Goal: Book appointment/travel/reservation

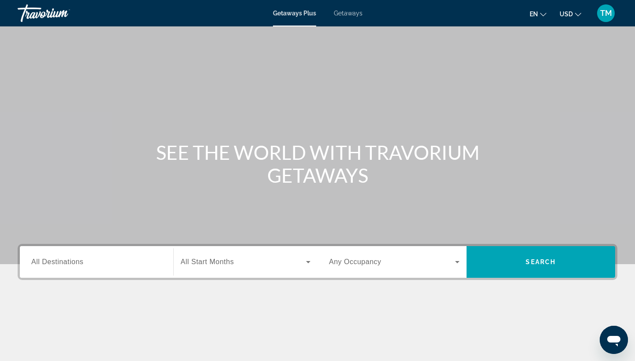
click at [86, 263] on input "Destination All Destinations" at bounding box center [96, 262] width 130 height 11
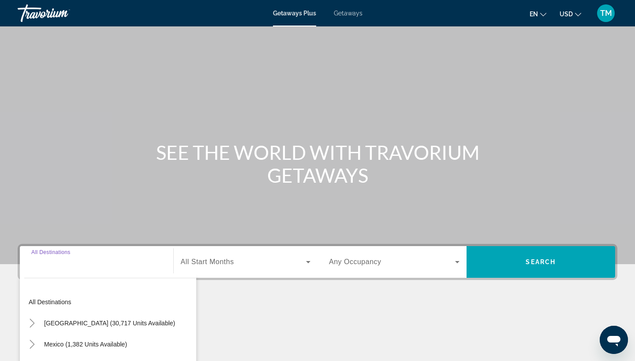
scroll to position [115, 0]
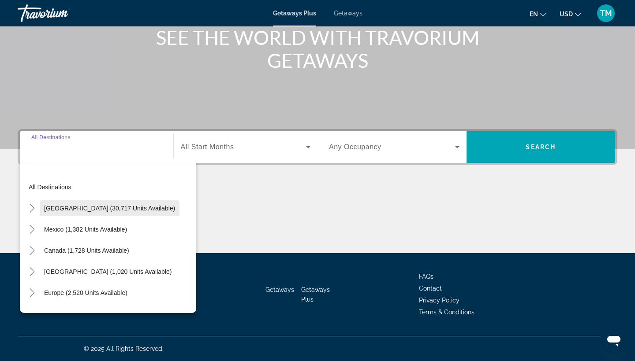
click at [73, 213] on span "Search widget" at bounding box center [110, 208] width 140 height 21
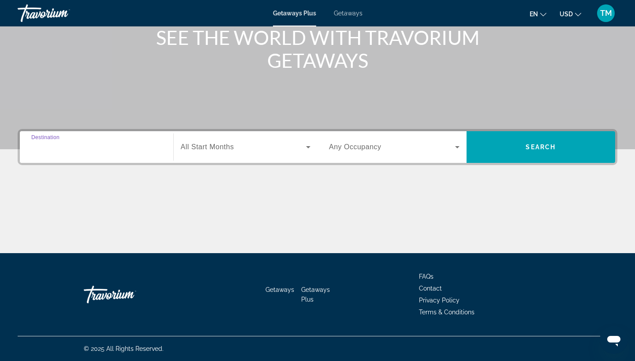
type input "**********"
click at [218, 154] on div "Search widget" at bounding box center [246, 147] width 130 height 25
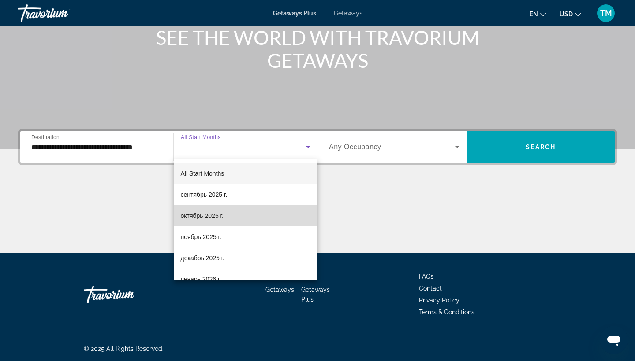
click at [217, 213] on span "октябрь 2025 г." at bounding box center [202, 216] width 43 height 11
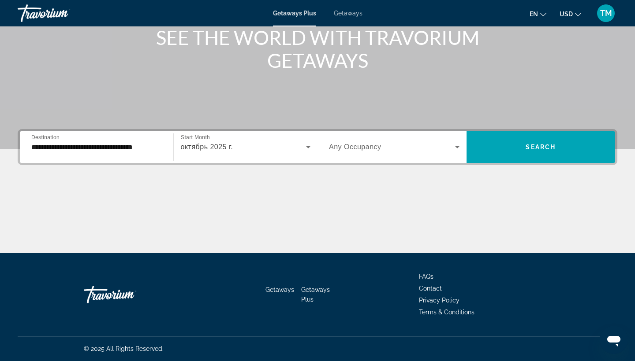
click at [372, 149] on span "Any Occupancy" at bounding box center [355, 146] width 52 height 7
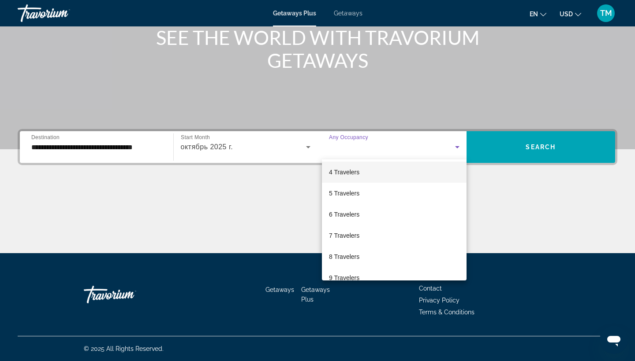
scroll to position [84, 0]
click at [350, 178] on span "5 Travelers" at bounding box center [344, 174] width 30 height 11
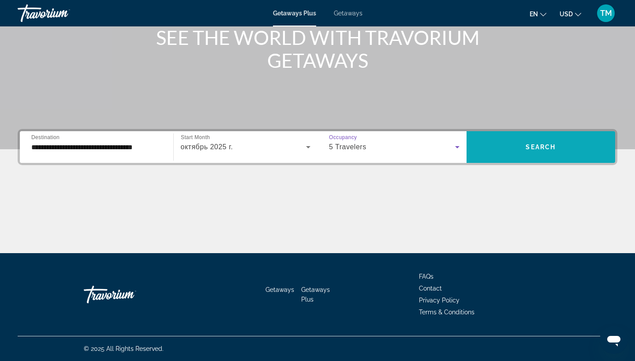
click at [552, 154] on span "Search widget" at bounding box center [540, 147] width 149 height 21
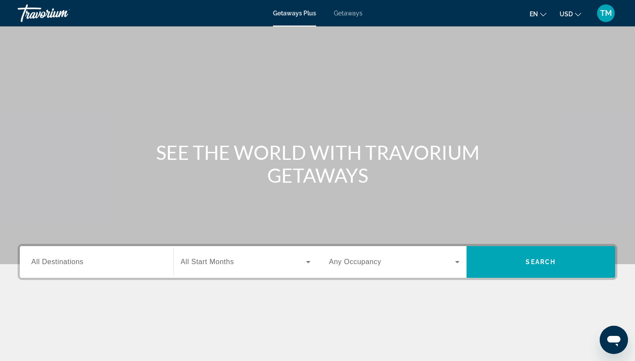
click at [79, 262] on span "All Destinations" at bounding box center [57, 261] width 52 height 7
click at [79, 262] on input "Destination All Destinations" at bounding box center [96, 262] width 130 height 11
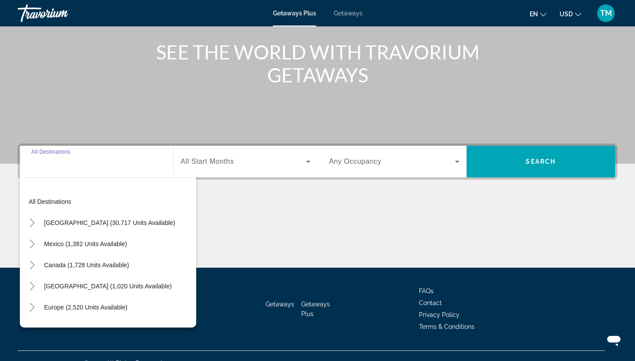
scroll to position [115, 0]
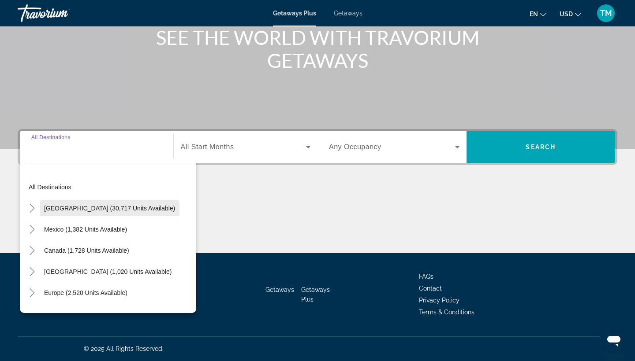
click at [93, 213] on span "Search widget" at bounding box center [110, 208] width 140 height 21
type input "**********"
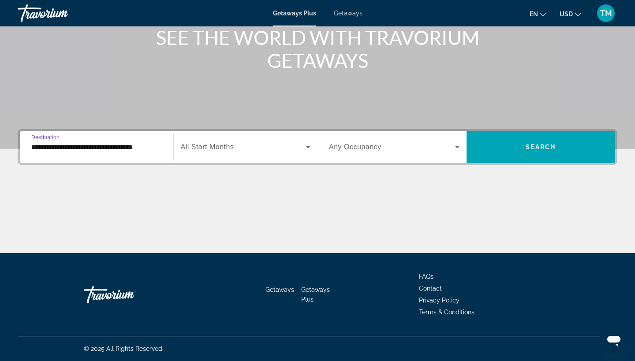
click at [201, 149] on span "All Start Months" at bounding box center [207, 146] width 53 height 7
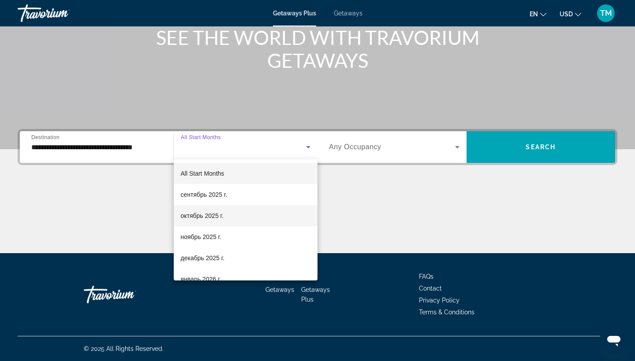
click at [204, 216] on span "октябрь 2025 г." at bounding box center [202, 216] width 43 height 11
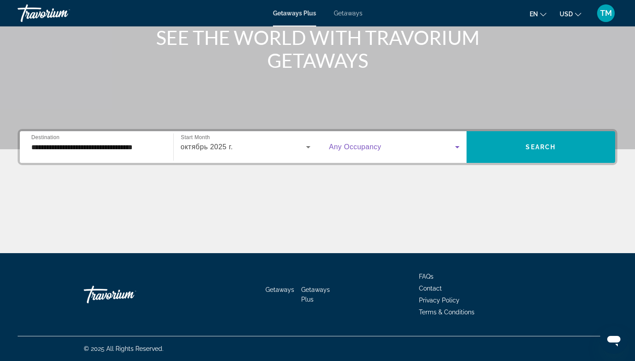
click at [386, 152] on span "Search widget" at bounding box center [392, 147] width 126 height 11
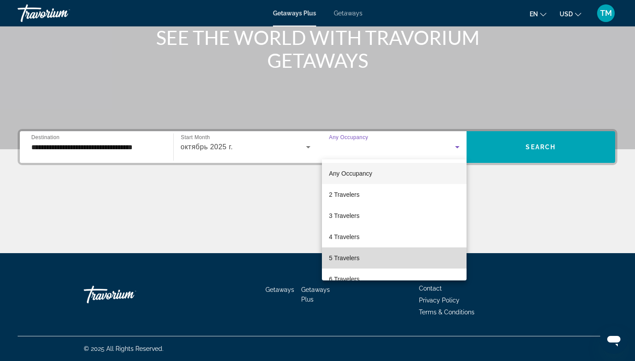
click at [378, 256] on mat-option "5 Travelers" at bounding box center [394, 258] width 145 height 21
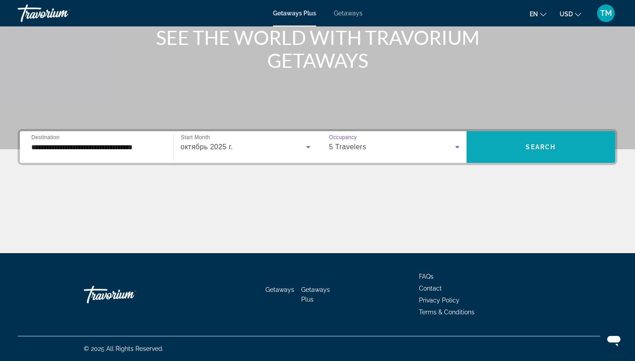
click at [524, 151] on span "Search widget" at bounding box center [540, 147] width 149 height 21
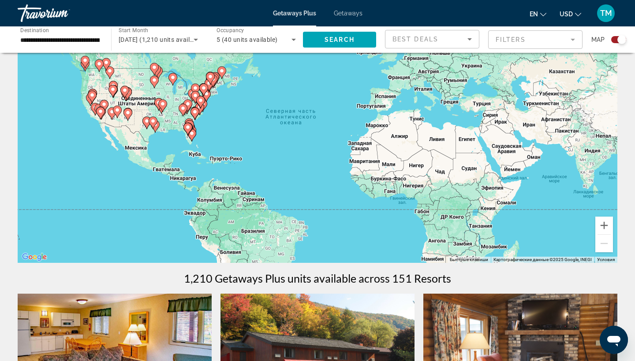
scroll to position [22, 0]
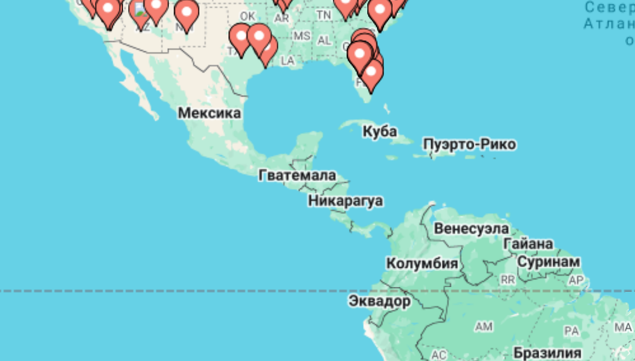
drag, startPoint x: 48, startPoint y: 24, endPoint x: 112, endPoint y: 63, distance: 74.8
click at [114, 63] on div "Чтобы активировать перетаскивание с помощью клавиатуры, нажмите Alt + Ввод. Пос…" at bounding box center [317, 172] width 599 height 264
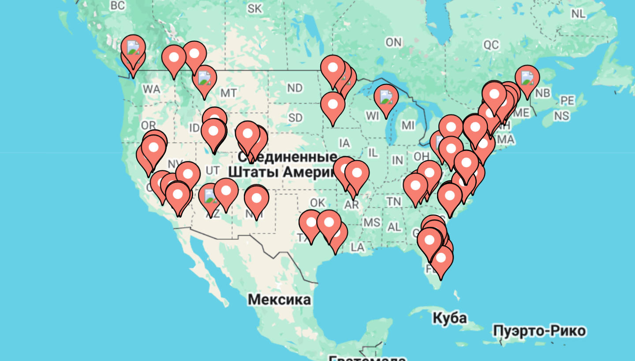
drag, startPoint x: 59, startPoint y: 32, endPoint x: 58, endPoint y: 80, distance: 48.0
click at [161, 231] on gmp-advanced-marker "Main content" at bounding box center [165, 237] width 9 height 13
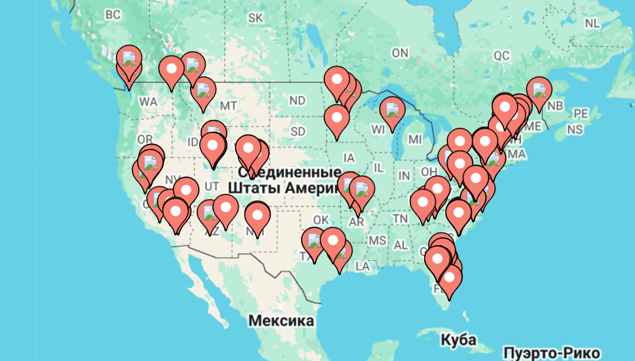
click at [159, 235] on icon "Main content" at bounding box center [163, 240] width 8 height 11
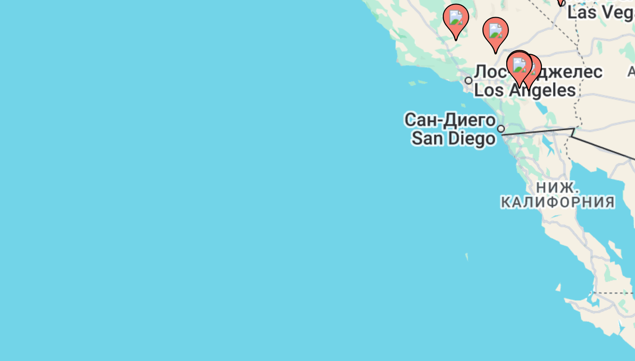
drag, startPoint x: 149, startPoint y: 33, endPoint x: 58, endPoint y: 68, distance: 97.4
click at [59, 67] on div "Чтобы активировать перетаскивание с помощью клавиатуры, нажмите Alt + Ввод. Пос…" at bounding box center [317, 172] width 599 height 264
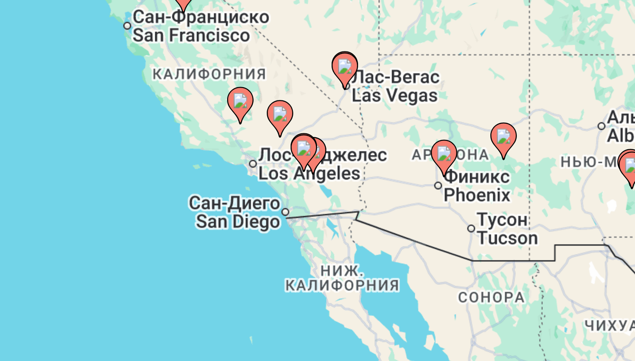
click at [205, 219] on image "Main content" at bounding box center [207, 221] width 5 height 5
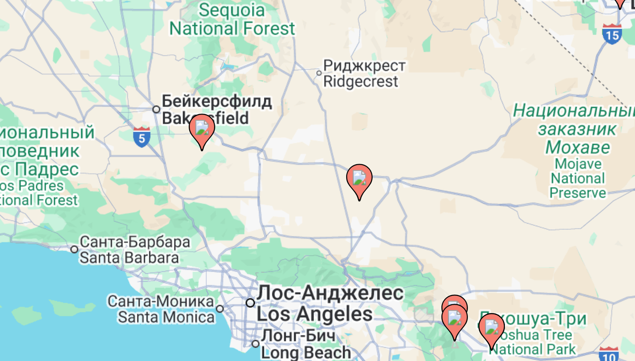
drag, startPoint x: 149, startPoint y: 54, endPoint x: 86, endPoint y: 73, distance: 65.3
click at [87, 73] on div "Чтобы активировать перетаскивание с помощью клавиатуры, нажмите Alt + Ввод. Пос…" at bounding box center [317, 172] width 599 height 264
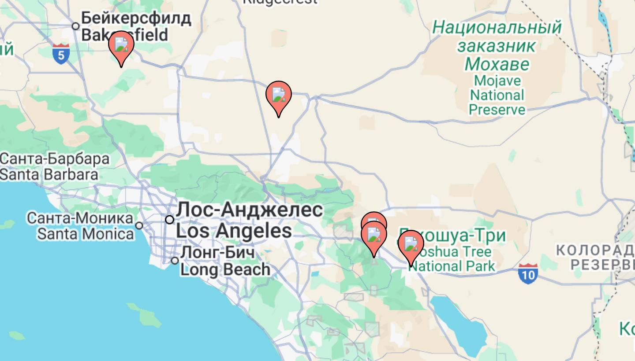
drag, startPoint x: 140, startPoint y: 88, endPoint x: 114, endPoint y: 58, distance: 39.7
click at [114, 58] on div "Чтобы активировать перетаскивание с помощью клавиатуры, нажмите Alt + Ввод. Пос…" at bounding box center [317, 172] width 599 height 264
click at [241, 155] on image "Main content" at bounding box center [243, 157] width 5 height 5
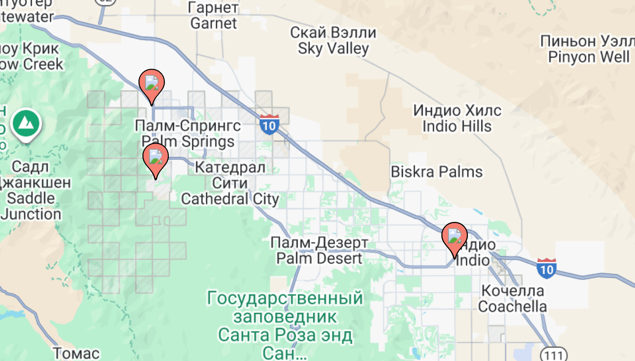
drag, startPoint x: 159, startPoint y: 82, endPoint x: 99, endPoint y: 73, distance: 61.1
click at [99, 73] on div "Для навигации используйте клавиши со стрелками. Чтобы активировать перетаскиван…" at bounding box center [317, 172] width 599 height 264
click at [156, 126] on image "Main content" at bounding box center [158, 128] width 5 height 5
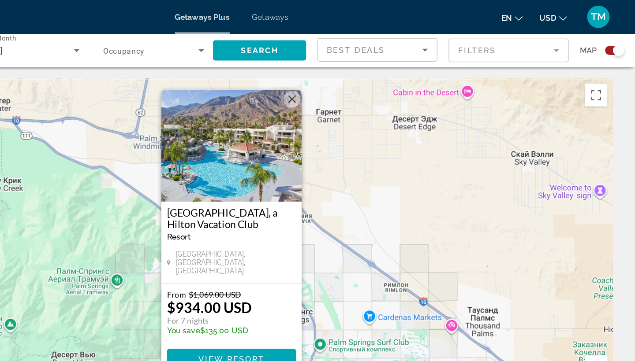
click at [358, 81] on button "Закрыть" at bounding box center [364, 77] width 13 height 13
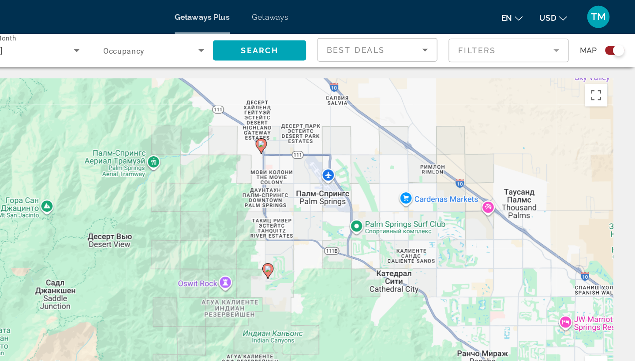
drag, startPoint x: 227, startPoint y: 191, endPoint x: 255, endPoint y: 89, distance: 105.2
click at [255, 91] on div "Чтобы активировать перетаскивание с помощью клавиатуры, нажмите Alt + Ввод. Пос…" at bounding box center [317, 194] width 599 height 264
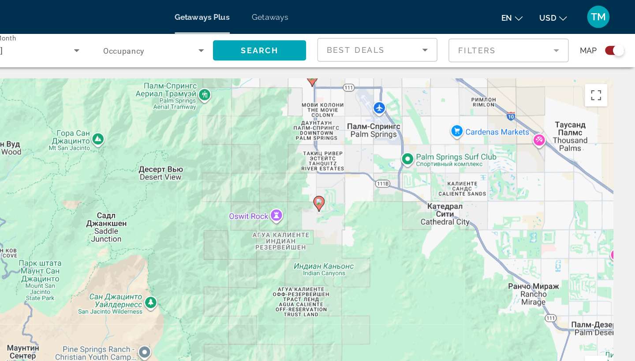
drag, startPoint x: 220, startPoint y: 211, endPoint x: 262, endPoint y: 168, distance: 60.2
click at [262, 168] on div "Чтобы активировать перетаскивание с помощью клавиатуры, нажмите Alt + Ввод. Пос…" at bounding box center [317, 194] width 599 height 264
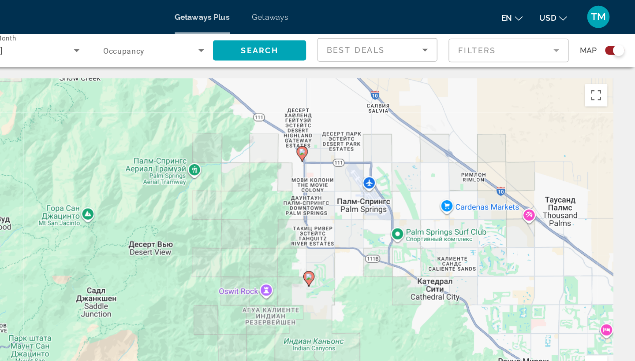
drag, startPoint x: 203, startPoint y: 102, endPoint x: 192, endPoint y: 162, distance: 61.3
click at [194, 162] on div "Чтобы активировать перетаскивание с помощью клавиатуры, нажмите Alt + Ввод. Пос…" at bounding box center [317, 194] width 599 height 264
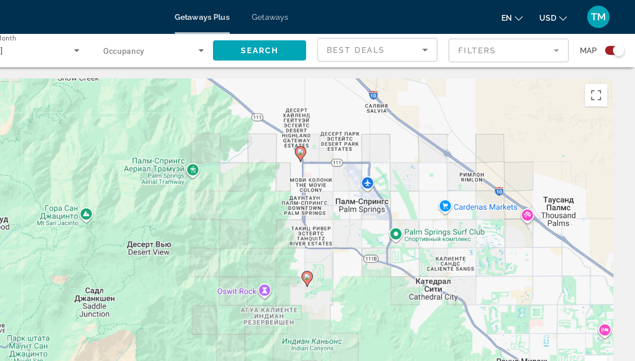
click at [369, 121] on image "Main content" at bounding box center [371, 119] width 5 height 5
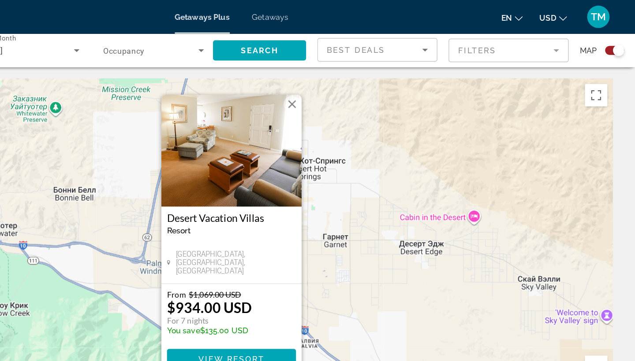
click at [358, 84] on button "Закрыть" at bounding box center [364, 81] width 13 height 13
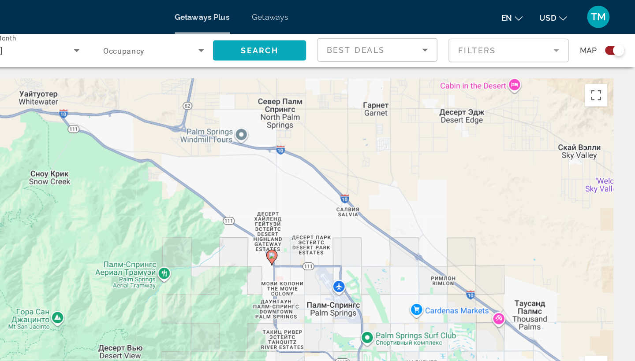
drag, startPoint x: 169, startPoint y: 180, endPoint x: 215, endPoint y: 33, distance: 153.3
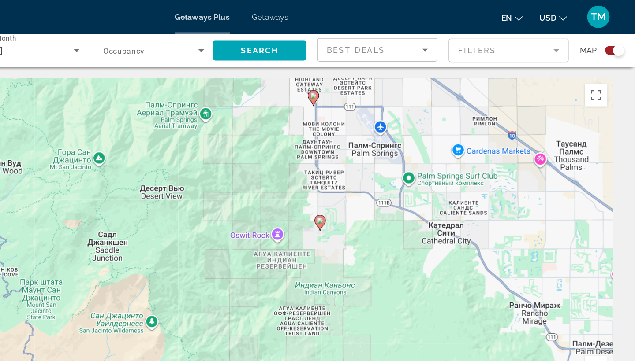
drag, startPoint x: 160, startPoint y: 179, endPoint x: 176, endPoint y: 87, distance: 93.5
click at [176, 89] on div "Чтобы активировать перетаскивание с помощью клавиатуры, нажмите Alt + Ввод. Пос…" at bounding box center [317, 194] width 599 height 264
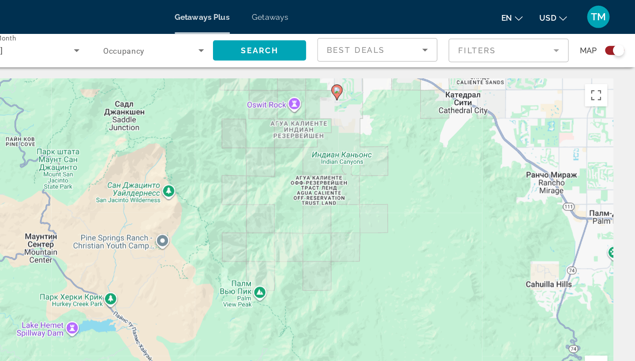
drag, startPoint x: 214, startPoint y: 220, endPoint x: 227, endPoint y: 170, distance: 51.4
click at [227, 170] on div "Чтобы активировать перетаскивание с помощью клавиатуры, нажмите Alt + Ввод. Пос…" at bounding box center [317, 194] width 599 height 264
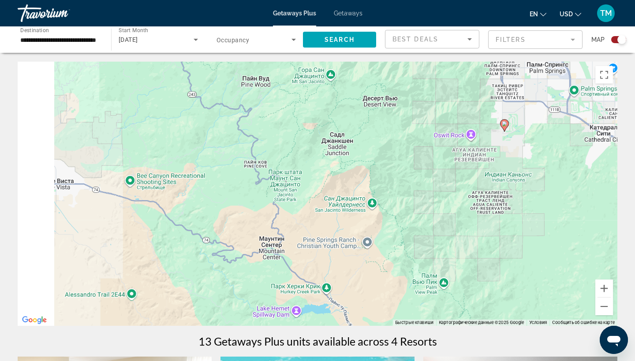
drag, startPoint x: 290, startPoint y: 170, endPoint x: 417, endPoint y: 95, distance: 147.4
click at [417, 100] on div "Чтобы активировать перетаскивание с помощью клавиатуры, нажмите Alt + Ввод. Пос…" at bounding box center [317, 194] width 599 height 264
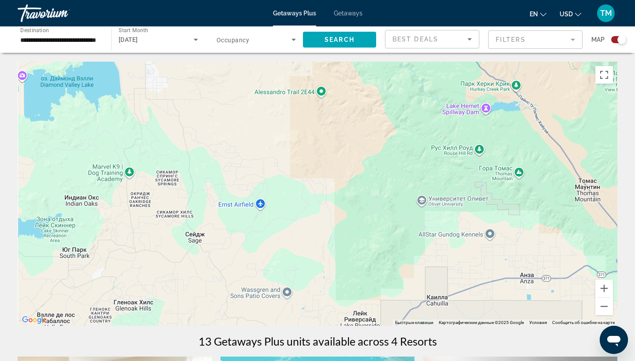
drag, startPoint x: 225, startPoint y: 207, endPoint x: 372, endPoint y: 175, distance: 150.2
click at [373, 175] on div "Main content" at bounding box center [317, 194] width 599 height 264
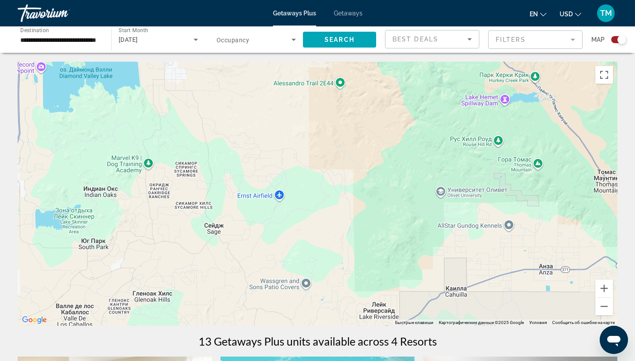
drag, startPoint x: 348, startPoint y: 172, endPoint x: 372, endPoint y: 148, distance: 33.7
click at [376, 152] on div "Main content" at bounding box center [317, 194] width 599 height 264
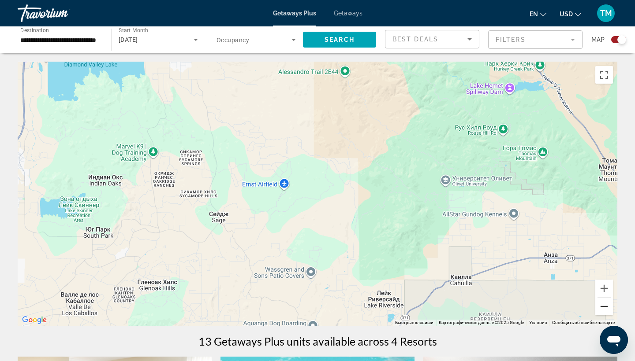
click at [603, 308] on button "Уменьшить" at bounding box center [604, 307] width 18 height 18
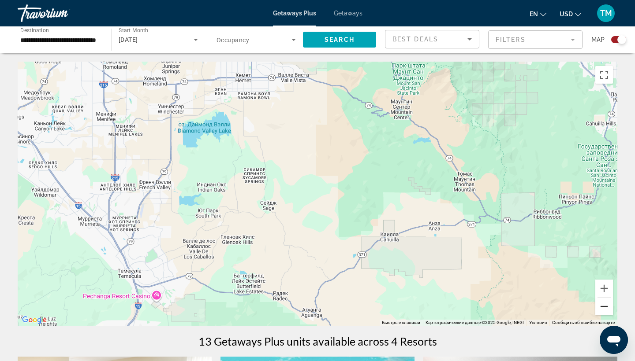
click at [603, 309] on button "Уменьшить" at bounding box center [604, 307] width 18 height 18
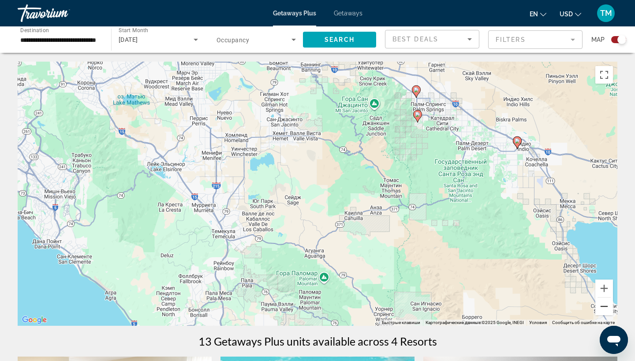
click at [603, 309] on button "Уменьшить" at bounding box center [604, 307] width 18 height 18
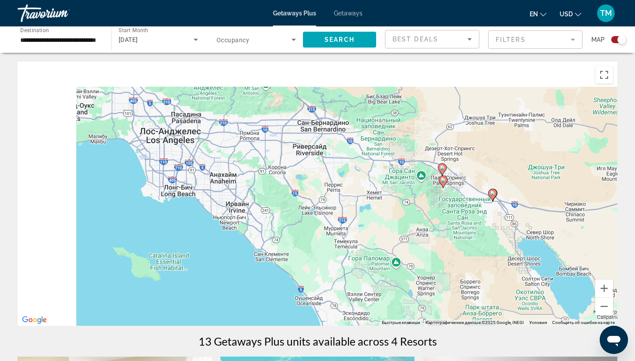
drag, startPoint x: 149, startPoint y: 135, endPoint x: 225, endPoint y: 167, distance: 81.8
click at [227, 166] on div "Чтобы активировать перетаскивание с помощью клавиатуры, нажмите Alt + Ввод. Пос…" at bounding box center [317, 194] width 599 height 264
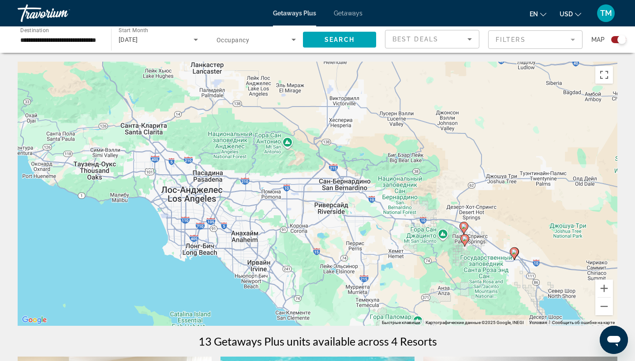
drag, startPoint x: 225, startPoint y: 167, endPoint x: 246, endPoint y: 226, distance: 63.1
click at [246, 226] on div "Чтобы активировать перетаскивание с помощью клавиатуры, нажмите Alt + Ввод. Пос…" at bounding box center [317, 194] width 599 height 264
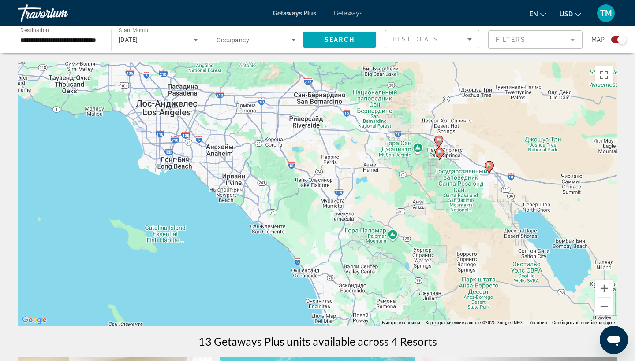
drag, startPoint x: 411, startPoint y: 275, endPoint x: 385, endPoint y: 188, distance: 90.9
click at [385, 188] on div "Чтобы активировать перетаскивание с помощью клавиатуры, нажмите Alt + Ввод. Пос…" at bounding box center [317, 194] width 599 height 264
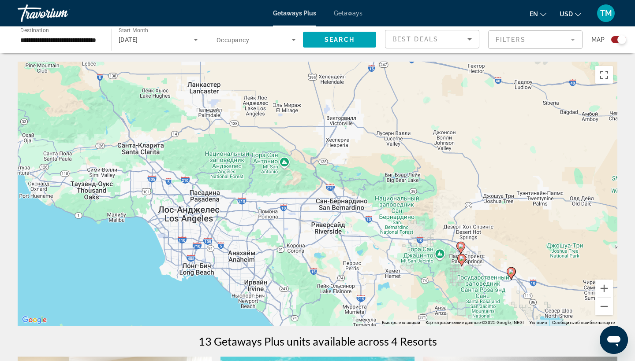
drag, startPoint x: 307, startPoint y: 134, endPoint x: 330, endPoint y: 241, distance: 109.5
click at [330, 241] on div "Чтобы активировать перетаскивание с помощью клавиатуры, нажмите Alt + Ввод. Пос…" at bounding box center [317, 194] width 599 height 264
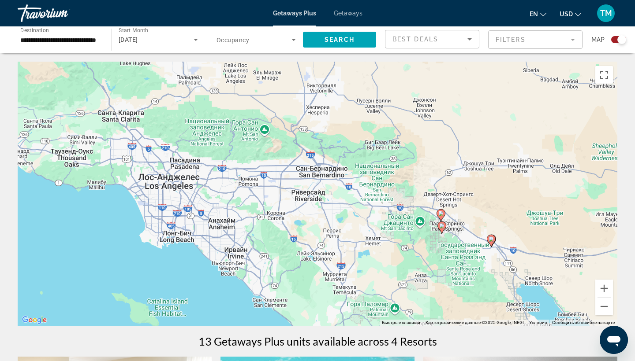
drag, startPoint x: 337, startPoint y: 264, endPoint x: 290, endPoint y: 180, distance: 96.5
click at [290, 180] on div "Чтобы активировать перетаскивание с помощью клавиатуры, нажмите Alt + Ввод. Пос…" at bounding box center [317, 194] width 599 height 264
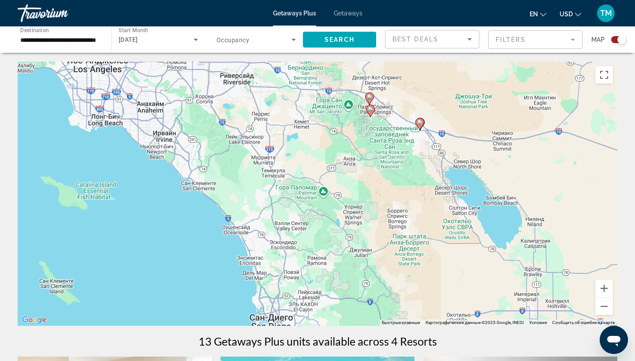
drag, startPoint x: 437, startPoint y: 271, endPoint x: 337, endPoint y: 142, distance: 163.1
click at [338, 142] on div "Чтобы активировать перетаскивание с помощью клавиатуры, нажмите Alt + Ввод. Пос…" at bounding box center [317, 194] width 599 height 264
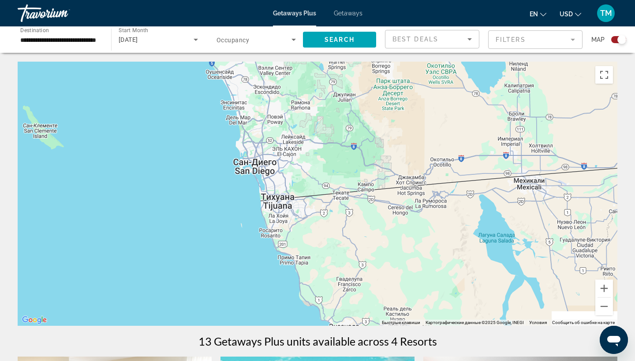
drag, startPoint x: 337, startPoint y: 193, endPoint x: 395, endPoint y: 113, distance: 99.1
click at [395, 112] on div "Чтобы активировать перетаскивание с помощью клавиатуры, нажмите Alt + Ввод. Пос…" at bounding box center [317, 194] width 599 height 264
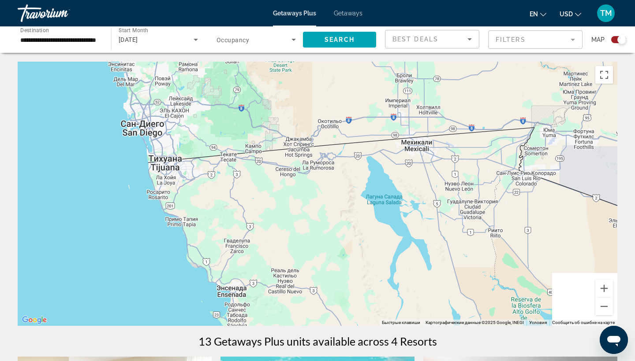
drag, startPoint x: 417, startPoint y: 158, endPoint x: 300, endPoint y: 118, distance: 124.1
click at [300, 118] on div "Main content" at bounding box center [317, 194] width 599 height 264
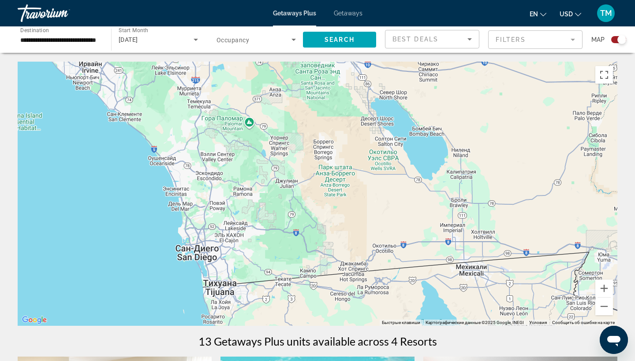
drag, startPoint x: 255, startPoint y: 139, endPoint x: 325, endPoint y: 282, distance: 158.9
click at [325, 282] on div "Main content" at bounding box center [317, 194] width 599 height 264
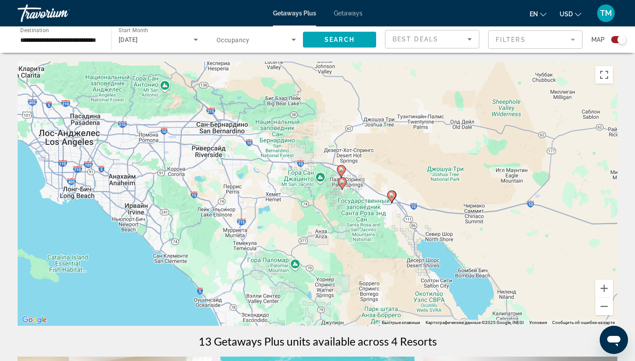
drag, startPoint x: 279, startPoint y: 146, endPoint x: 316, endPoint y: 276, distance: 135.5
click at [316, 276] on div "Чтобы активировать перетаскивание с помощью клавиатуры, нажмите Alt + Ввод. Пос…" at bounding box center [317, 194] width 599 height 264
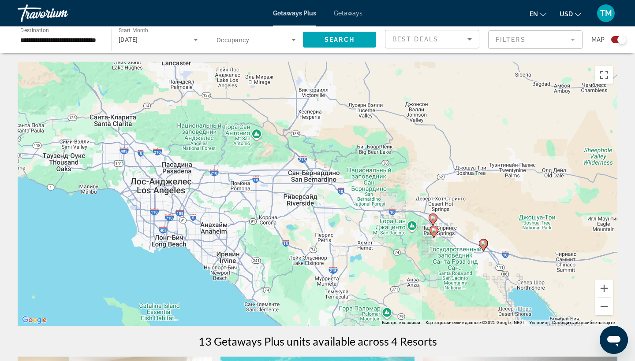
drag, startPoint x: 210, startPoint y: 106, endPoint x: 303, endPoint y: 152, distance: 103.9
click at [303, 153] on div "Чтобы активировать перетаскивание с помощью клавиатуры, нажмите Alt + Ввод. Пос…" at bounding box center [317, 194] width 599 height 264
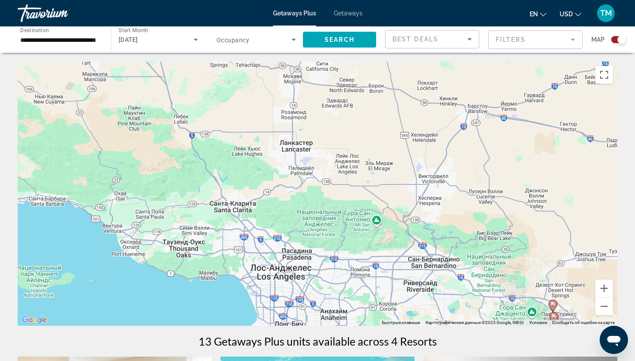
drag, startPoint x: 244, startPoint y: 140, endPoint x: 366, endPoint y: 230, distance: 151.4
click at [366, 230] on div "Чтобы активировать перетаскивание с помощью клавиатуры, нажмите Alt + Ввод. Пос…" at bounding box center [317, 194] width 599 height 264
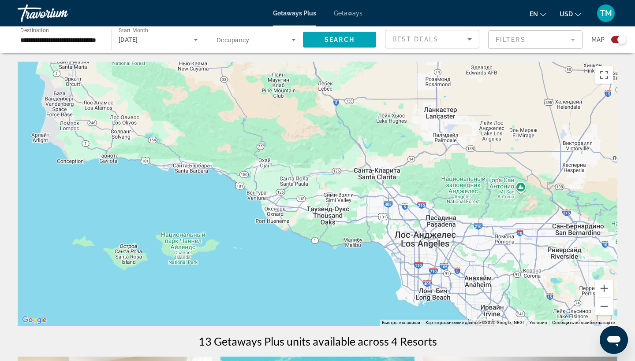
drag, startPoint x: 212, startPoint y: 190, endPoint x: 351, endPoint y: 152, distance: 144.1
click at [356, 156] on div "Чтобы активировать перетаскивание с помощью клавиатуры, нажмите Alt + Ввод. Пос…" at bounding box center [317, 194] width 599 height 264
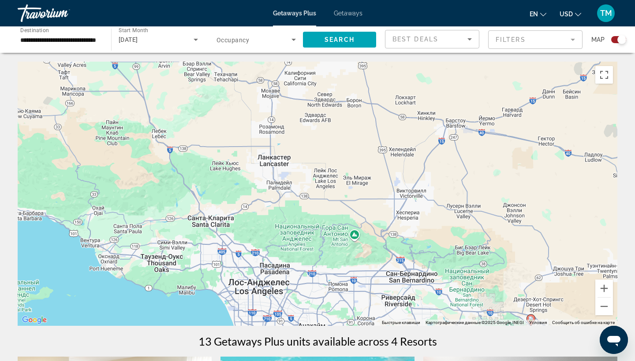
drag, startPoint x: 355, startPoint y: 214, endPoint x: 202, endPoint y: 233, distance: 154.5
click at [200, 234] on div "Чтобы активировать перетаскивание с помощью клавиатуры, нажмите Alt + Ввод. Пос…" at bounding box center [317, 194] width 599 height 264
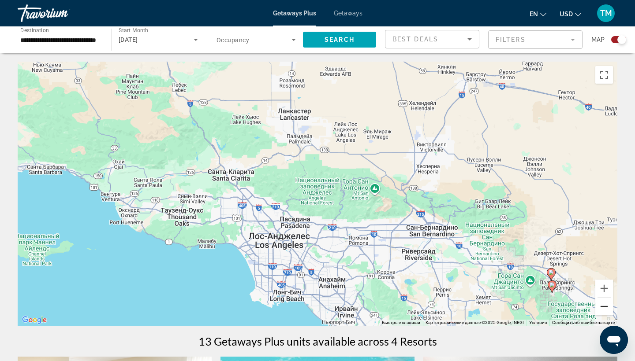
click at [605, 310] on button "Уменьшить" at bounding box center [604, 307] width 18 height 18
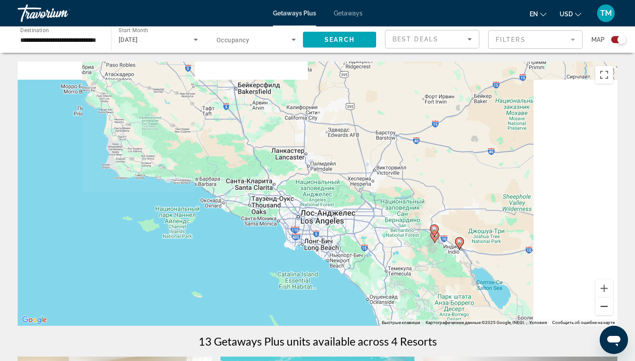
click at [605, 310] on button "Уменьшить" at bounding box center [604, 307] width 18 height 18
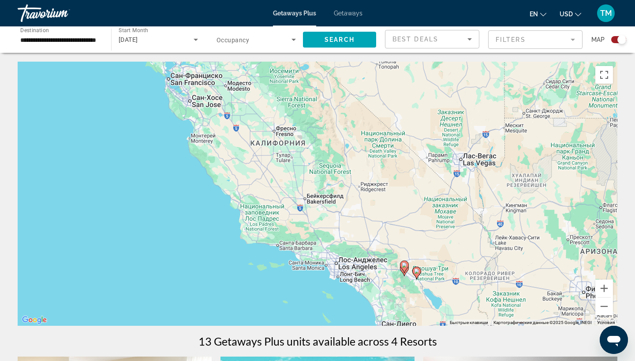
drag, startPoint x: 320, startPoint y: 147, endPoint x: 347, endPoint y: 206, distance: 65.3
click at [348, 207] on div "Чтобы активировать перетаскивание с помощью клавиатуры, нажмите Alt + Ввод. Пос…" at bounding box center [317, 194] width 599 height 264
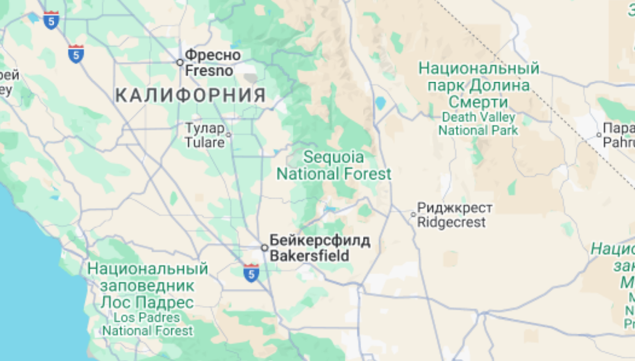
click at [124, 62] on div "Чтобы активировать перетаскивание с помощью клавиатуры, нажмите Alt + Ввод. Пос…" at bounding box center [317, 194] width 599 height 264
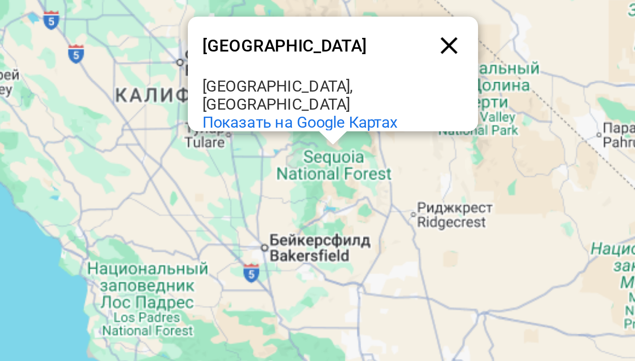
click at [361, 115] on button "Закрыть" at bounding box center [371, 125] width 21 height 21
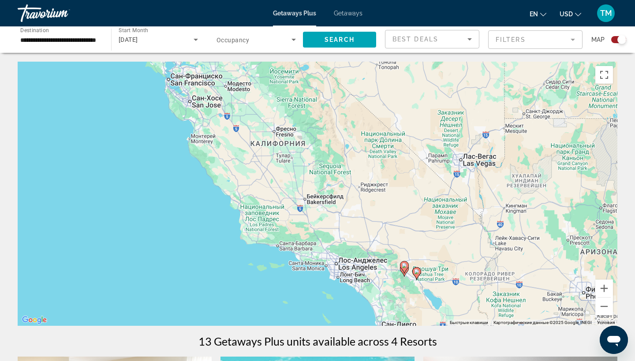
click at [350, 28] on div "Search" at bounding box center [344, 39] width 82 height 26
click at [347, 35] on span "Search widget" at bounding box center [339, 39] width 73 height 21
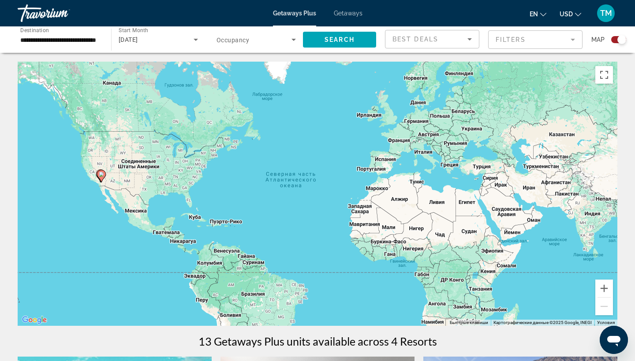
click at [245, 43] on span "Occupancy" at bounding box center [232, 40] width 33 height 7
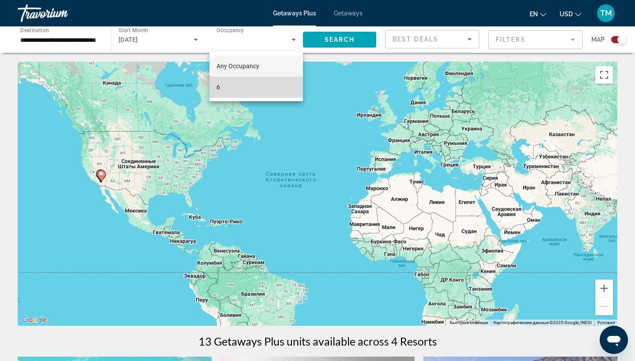
click at [252, 86] on mat-option "6" at bounding box center [255, 87] width 93 height 21
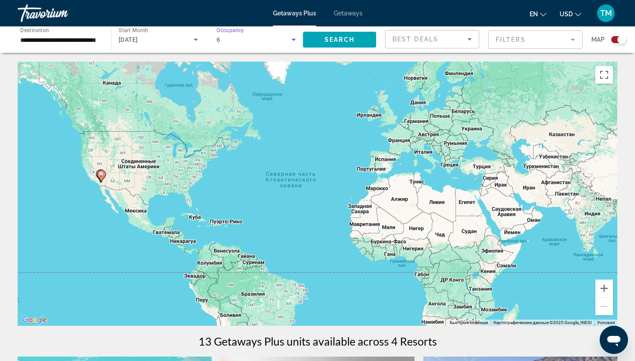
click at [237, 42] on div "6" at bounding box center [253, 39] width 75 height 11
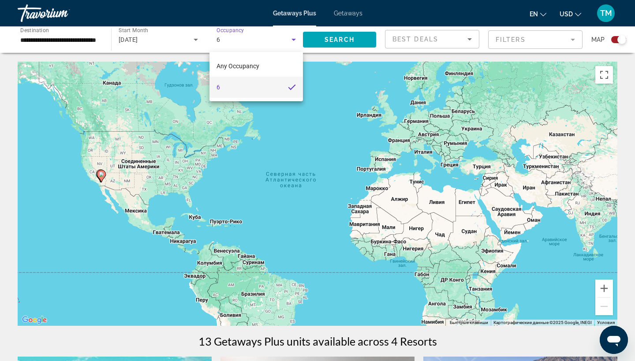
click at [290, 91] on mat-pseudo-checkbox at bounding box center [292, 87] width 8 height 8
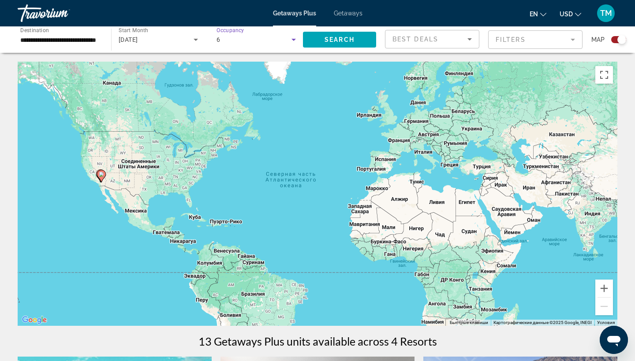
click at [295, 40] on icon "Search widget" at bounding box center [293, 40] width 4 height 2
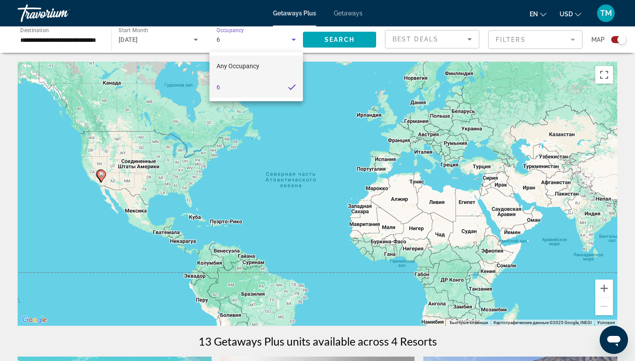
click at [255, 65] on span "Any Occupancy" at bounding box center [237, 66] width 43 height 7
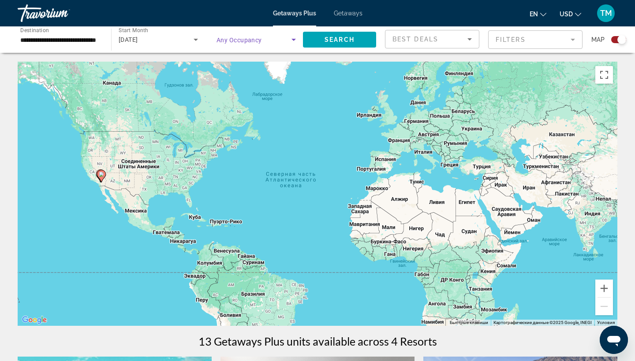
click at [255, 37] on span "Any Occupancy" at bounding box center [238, 40] width 45 height 7
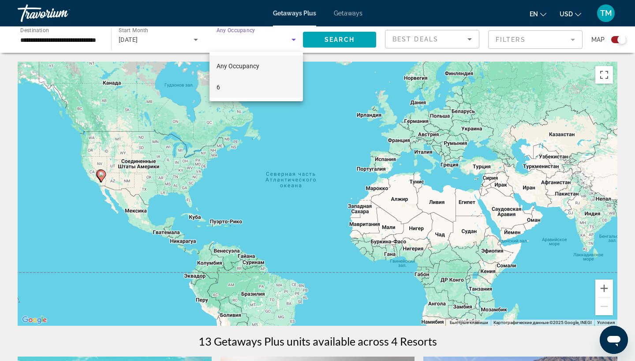
click at [246, 89] on mat-option "6" at bounding box center [255, 87] width 93 height 21
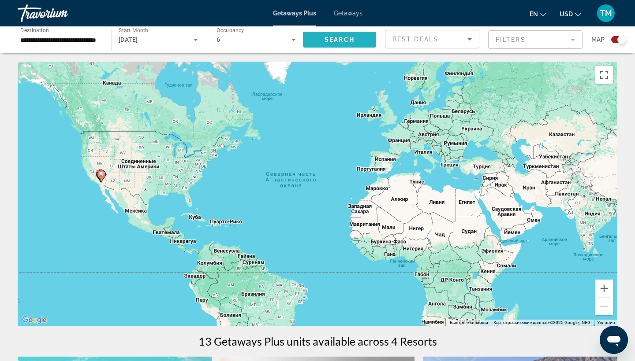
click at [341, 44] on span "Search widget" at bounding box center [339, 39] width 73 height 21
click at [597, 290] on button "Увеличить" at bounding box center [604, 289] width 18 height 18
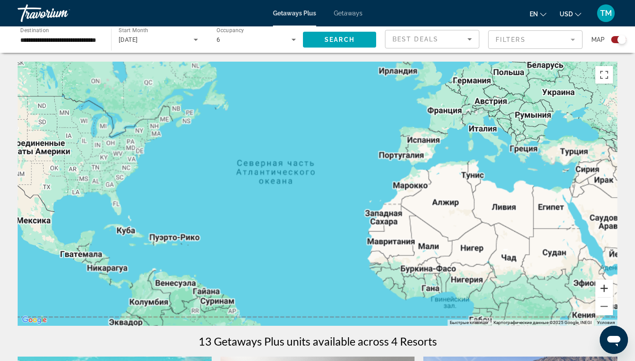
click at [597, 290] on button "Увеличить" at bounding box center [604, 289] width 18 height 18
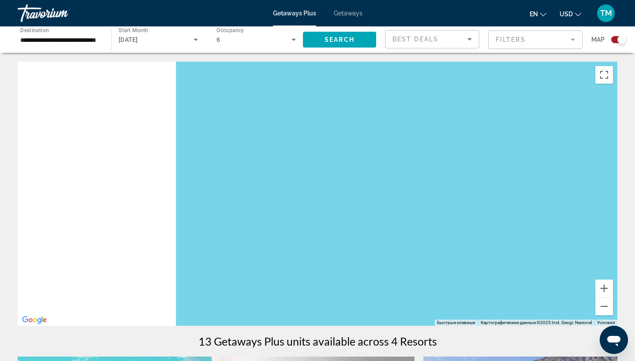
drag, startPoint x: 278, startPoint y: 207, endPoint x: 578, endPoint y: 235, distance: 301.9
click at [580, 235] on div "Main content" at bounding box center [317, 194] width 599 height 264
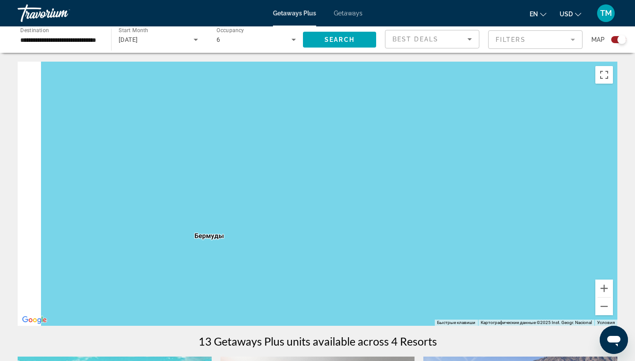
drag, startPoint x: 246, startPoint y: 191, endPoint x: 435, endPoint y: 204, distance: 190.0
click at [435, 204] on div "Main content" at bounding box center [317, 194] width 599 height 264
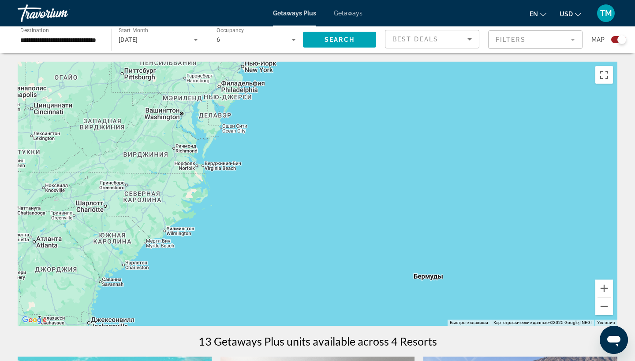
drag, startPoint x: 159, startPoint y: 220, endPoint x: 421, endPoint y: 231, distance: 262.5
click at [421, 231] on div "Main content" at bounding box center [317, 194] width 599 height 264
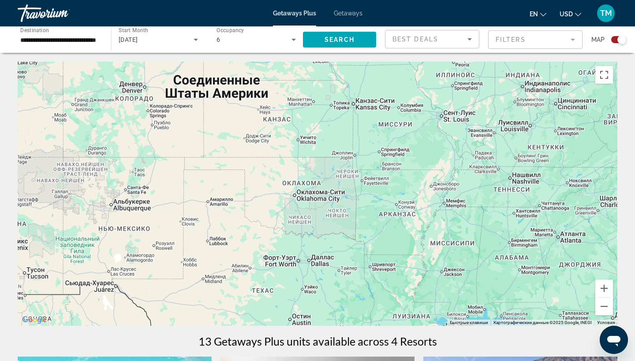
drag, startPoint x: 172, startPoint y: 208, endPoint x: 397, endPoint y: 138, distance: 235.7
click at [398, 138] on div "Main content" at bounding box center [317, 194] width 599 height 264
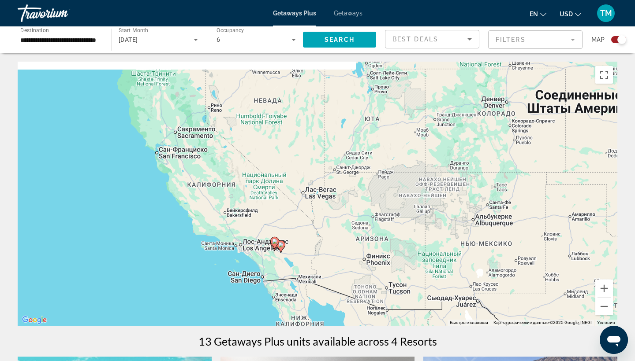
drag, startPoint x: 119, startPoint y: 180, endPoint x: 310, endPoint y: 225, distance: 196.6
click at [311, 225] on div "Чтобы активировать перетаскивание с помощью клавиатуры, нажмите Alt + Ввод. Пос…" at bounding box center [317, 194] width 599 height 264
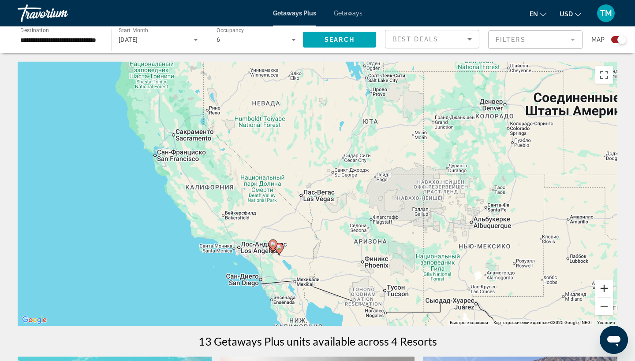
click at [605, 290] on button "Увеличить" at bounding box center [604, 289] width 18 height 18
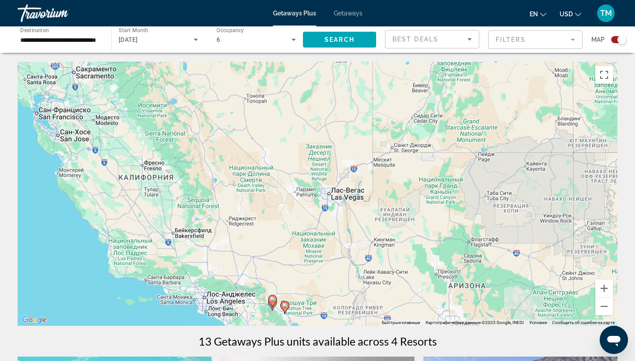
drag, startPoint x: 227, startPoint y: 227, endPoint x: 302, endPoint y: 221, distance: 75.1
click at [303, 222] on div "Чтобы активировать перетаскивание с помощью клавиатуры, нажмите Alt + Ввод. Пос…" at bounding box center [317, 194] width 599 height 264
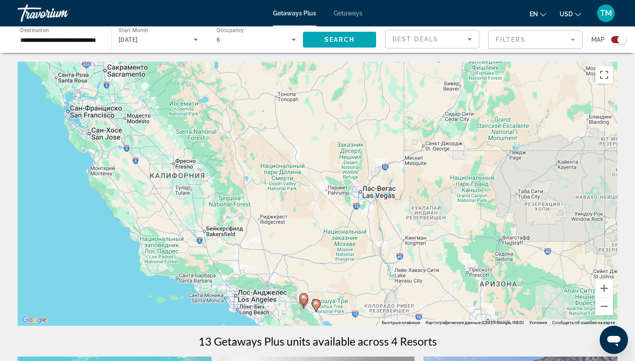
click at [227, 201] on div "Чтобы активировать перетаскивание с помощью клавиатуры, нажмите Alt + Ввод. Пос…" at bounding box center [317, 194] width 599 height 264
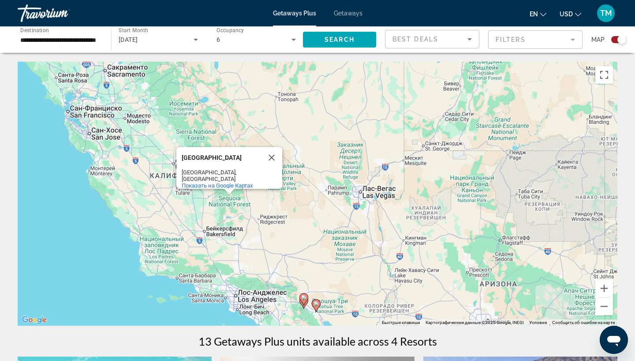
click at [291, 232] on div "Чтобы активировать перетаскивание с помощью клавиатуры, нажмите Alt + Ввод. Пос…" at bounding box center [317, 194] width 599 height 264
click at [83, 40] on input "**********" at bounding box center [59, 40] width 79 height 11
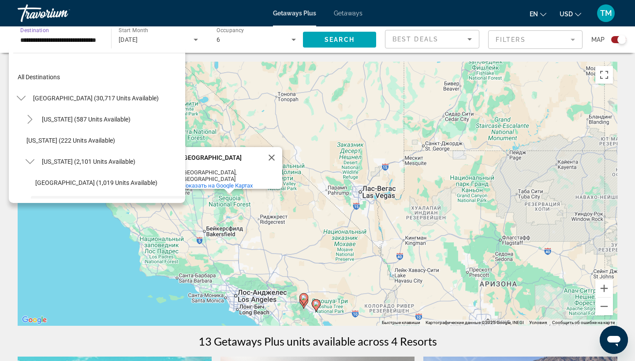
scroll to position [74, 0]
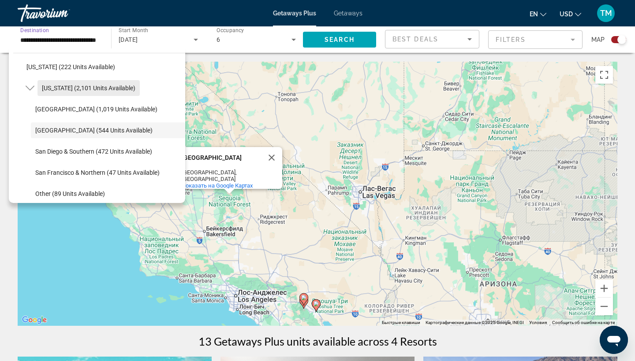
click at [87, 86] on span "California (2,101 units available)" at bounding box center [88, 88] width 93 height 7
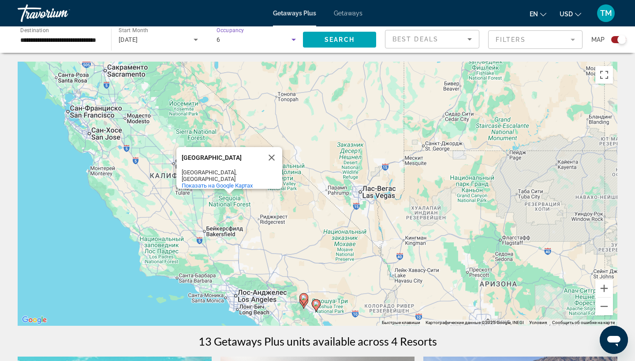
click at [279, 40] on div "6" at bounding box center [253, 39] width 75 height 11
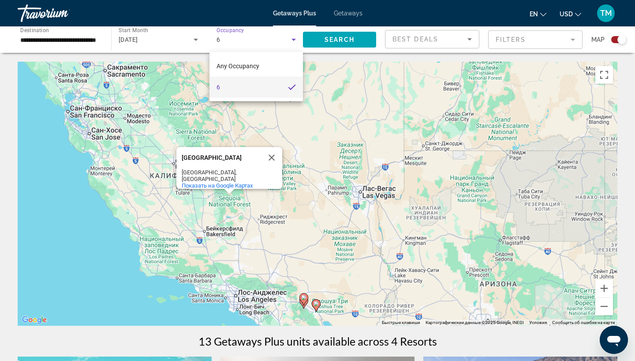
click at [320, 38] on div at bounding box center [317, 180] width 635 height 361
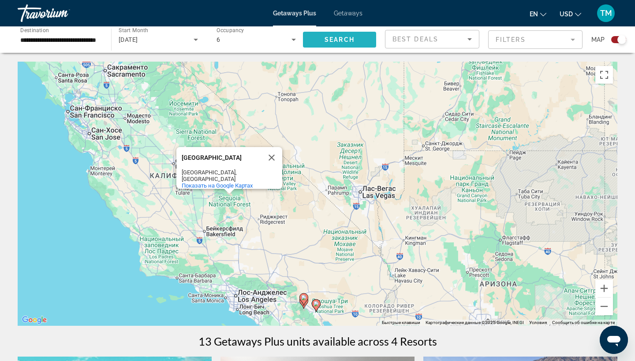
click at [341, 34] on span "Search widget" at bounding box center [339, 39] width 73 height 21
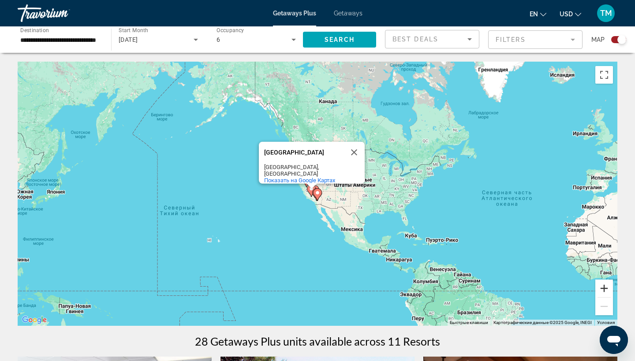
click at [602, 285] on button "Увеличить" at bounding box center [604, 289] width 18 height 18
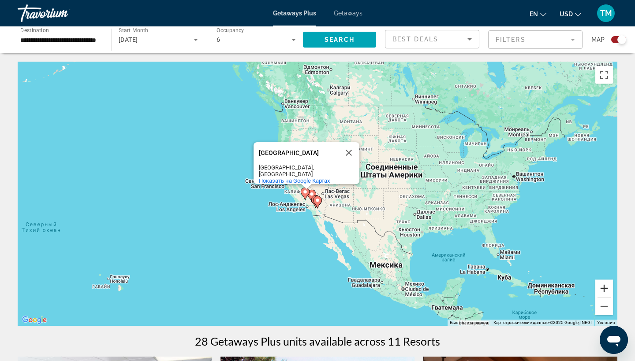
click at [602, 285] on button "Увеличить" at bounding box center [604, 289] width 18 height 18
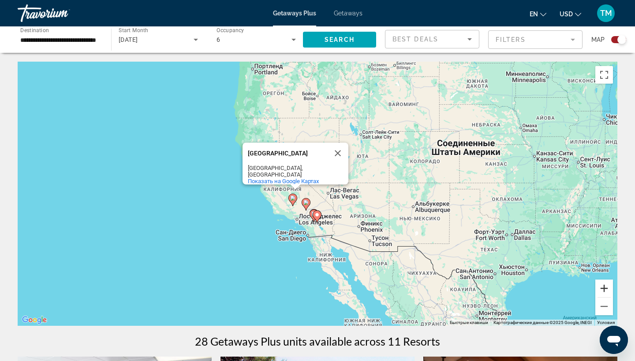
click at [602, 285] on button "Увеличить" at bounding box center [604, 289] width 18 height 18
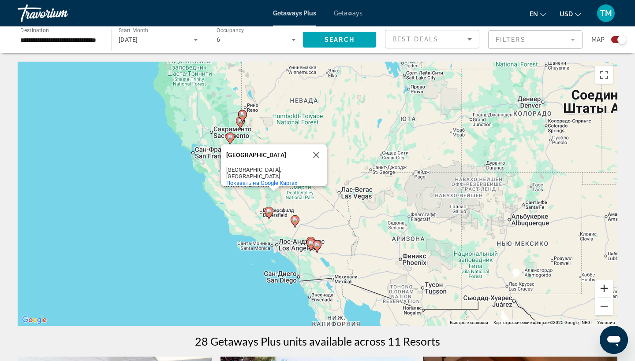
click at [602, 285] on button "Увеличить" at bounding box center [604, 289] width 18 height 18
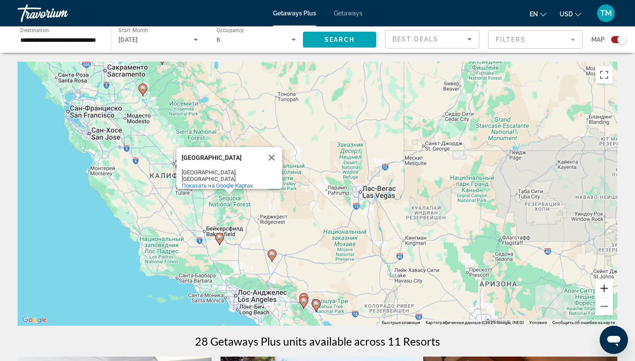
click at [602, 285] on button "Увеличить" at bounding box center [604, 289] width 18 height 18
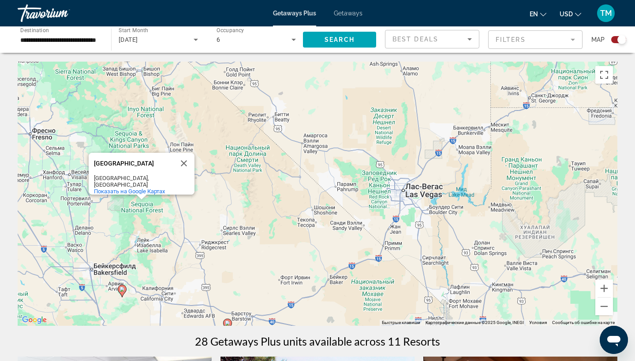
click at [122, 289] on image "Main content" at bounding box center [121, 289] width 5 height 5
type input "**********"
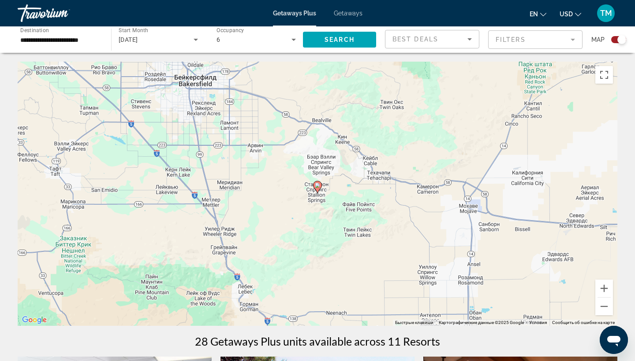
click at [317, 188] on image "Main content" at bounding box center [317, 185] width 5 height 5
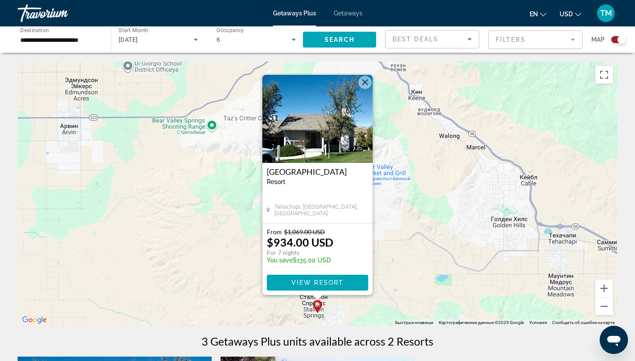
click at [335, 126] on img "Main content" at bounding box center [317, 119] width 110 height 88
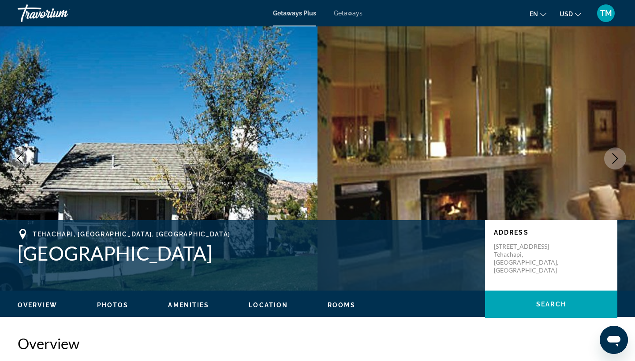
click at [615, 156] on icon "Next image" at bounding box center [615, 158] width 6 height 11
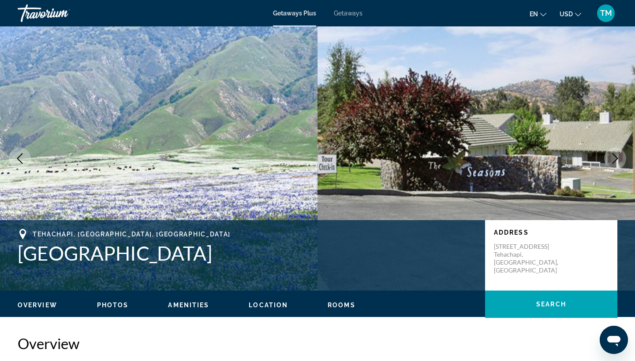
click at [615, 156] on icon "Next image" at bounding box center [615, 158] width 6 height 11
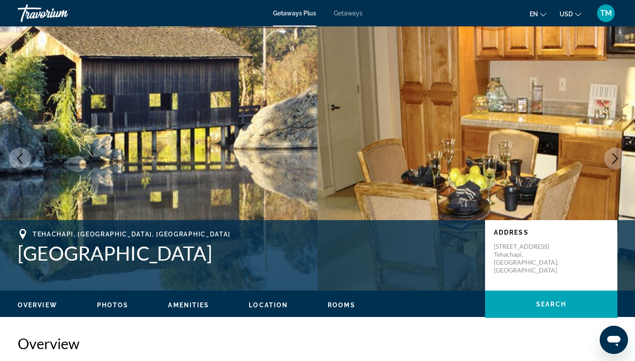
click at [615, 156] on icon "Next image" at bounding box center [615, 158] width 6 height 11
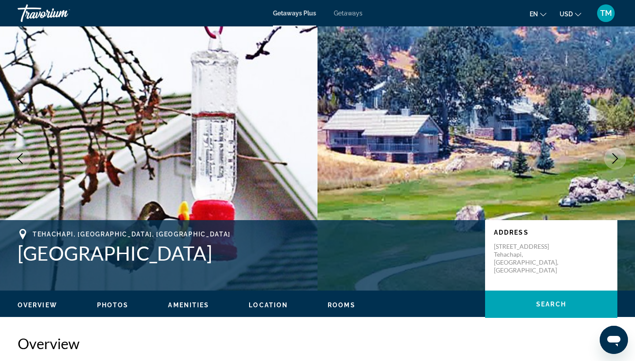
click at [615, 156] on icon "Next image" at bounding box center [615, 158] width 6 height 11
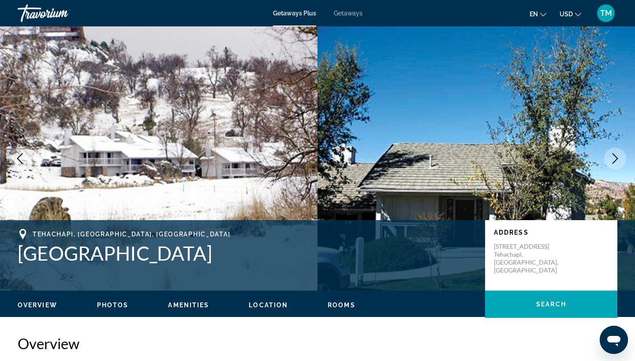
click at [615, 156] on icon "Next image" at bounding box center [615, 158] width 6 height 11
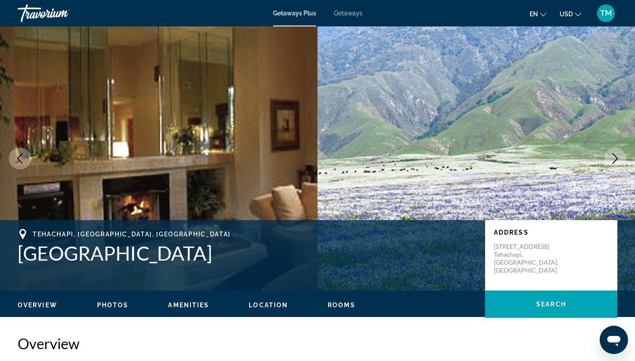
click at [615, 156] on icon "Next image" at bounding box center [615, 158] width 6 height 11
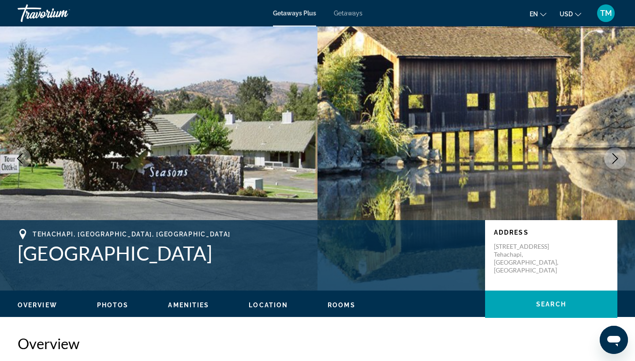
click at [615, 156] on icon "Next image" at bounding box center [615, 158] width 6 height 11
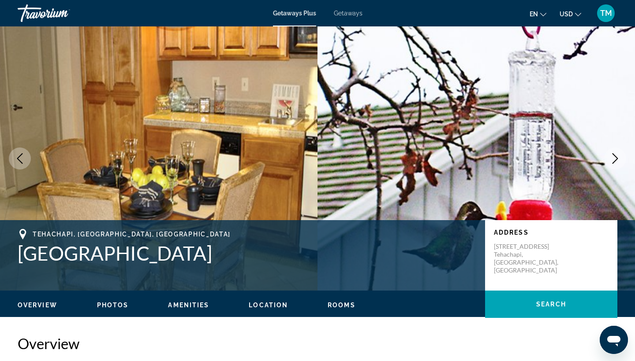
click at [615, 156] on icon "Next image" at bounding box center [615, 158] width 6 height 11
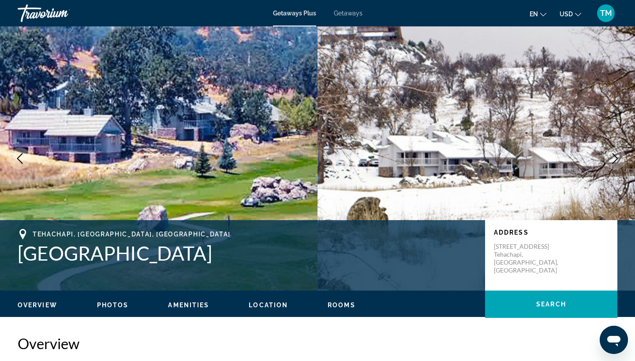
click at [615, 156] on icon "Next image" at bounding box center [615, 158] width 6 height 11
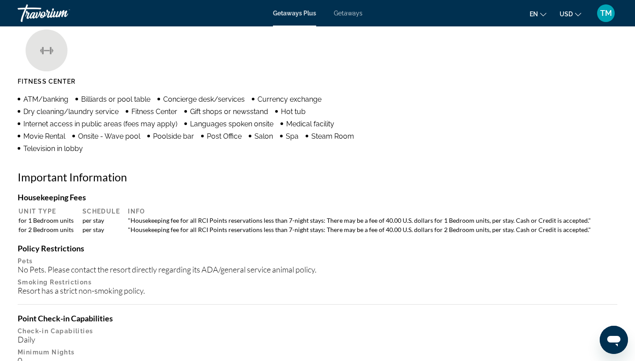
scroll to position [669, 0]
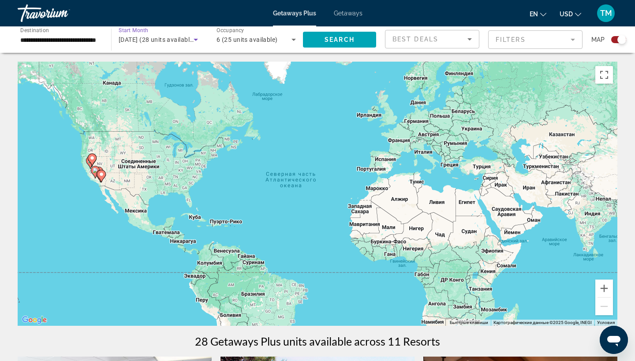
click at [193, 41] on icon "Search widget" at bounding box center [195, 39] width 11 height 11
